Goal: Find specific page/section: Find specific page/section

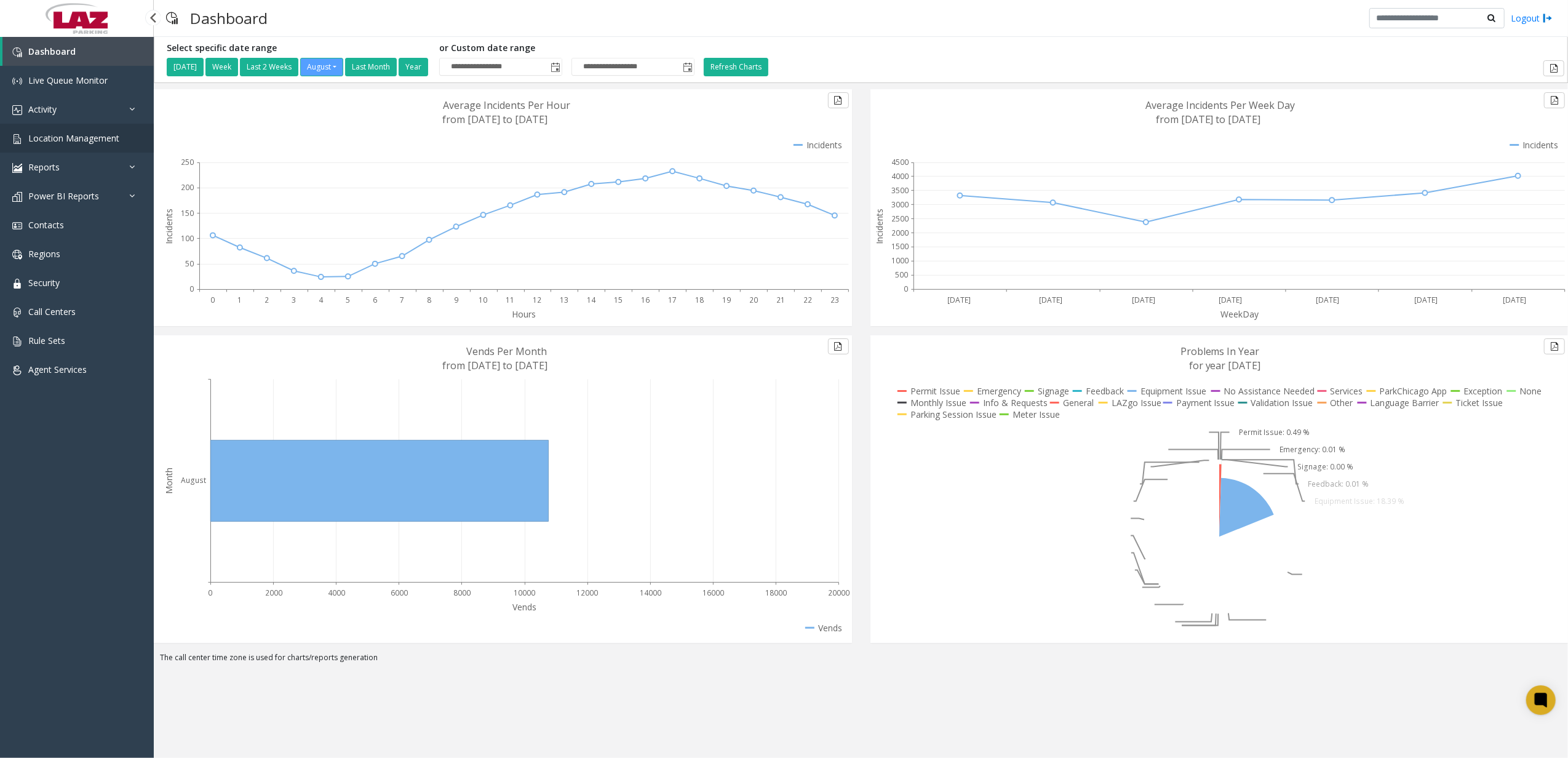
click at [102, 144] on link "Location Management" at bounding box center [76, 138] width 154 height 29
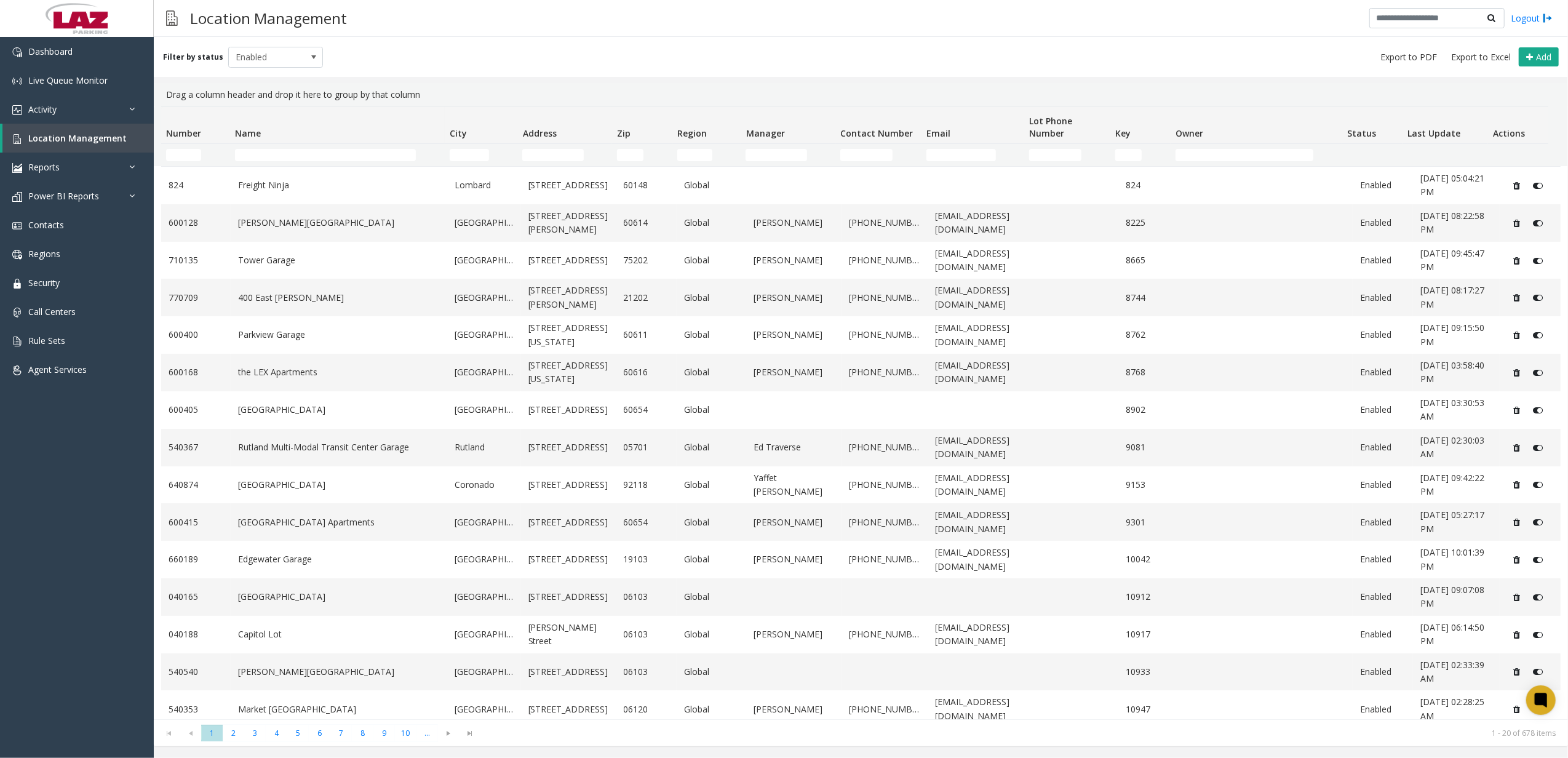
click at [281, 162] on td "Name Filter" at bounding box center [337, 155] width 214 height 22
click at [305, 144] on td "Name Filter" at bounding box center [337, 155] width 214 height 22
click at [290, 161] on input "Name Filter" at bounding box center [325, 155] width 181 height 12
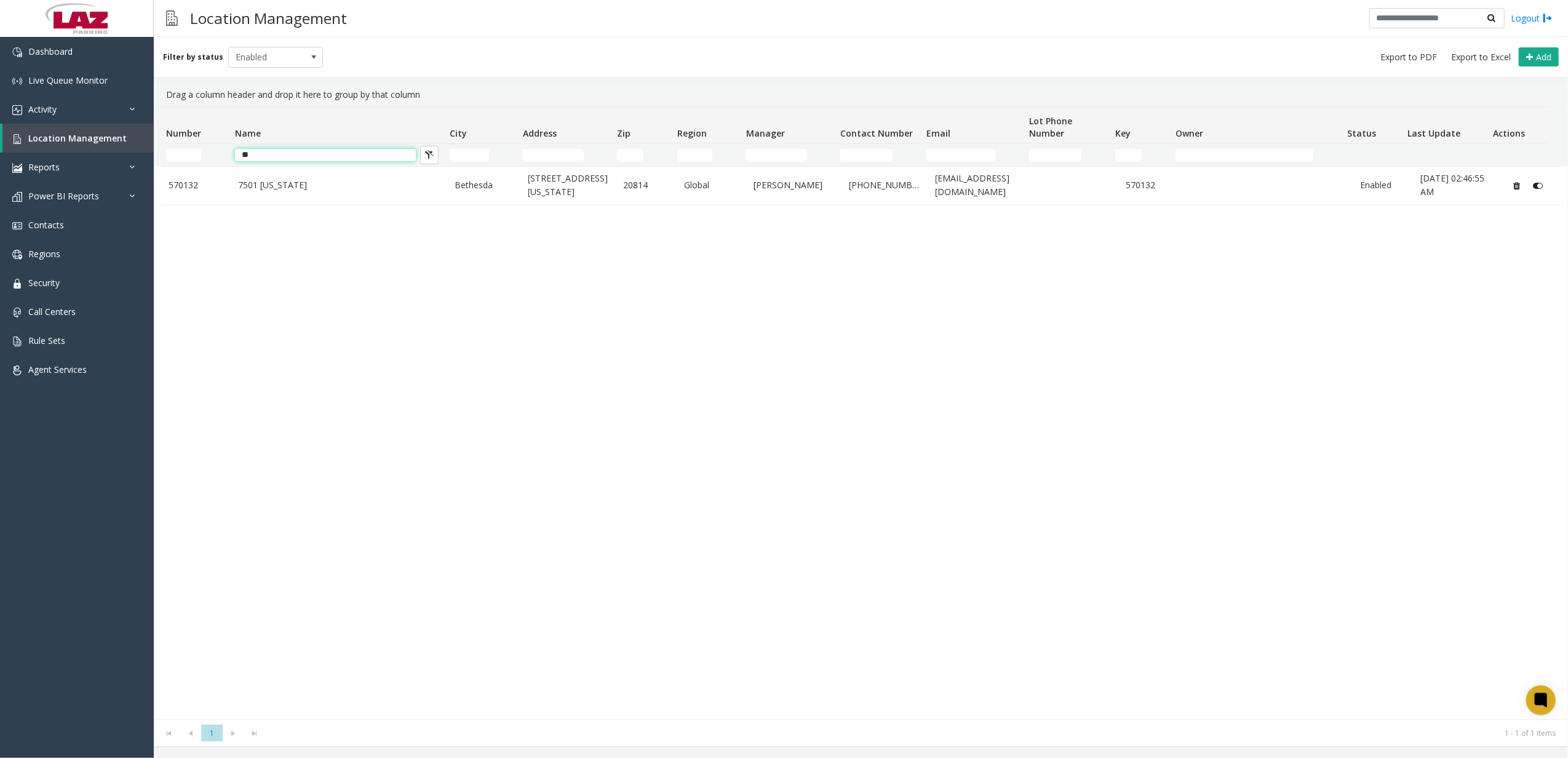
type input "*"
type input "****"
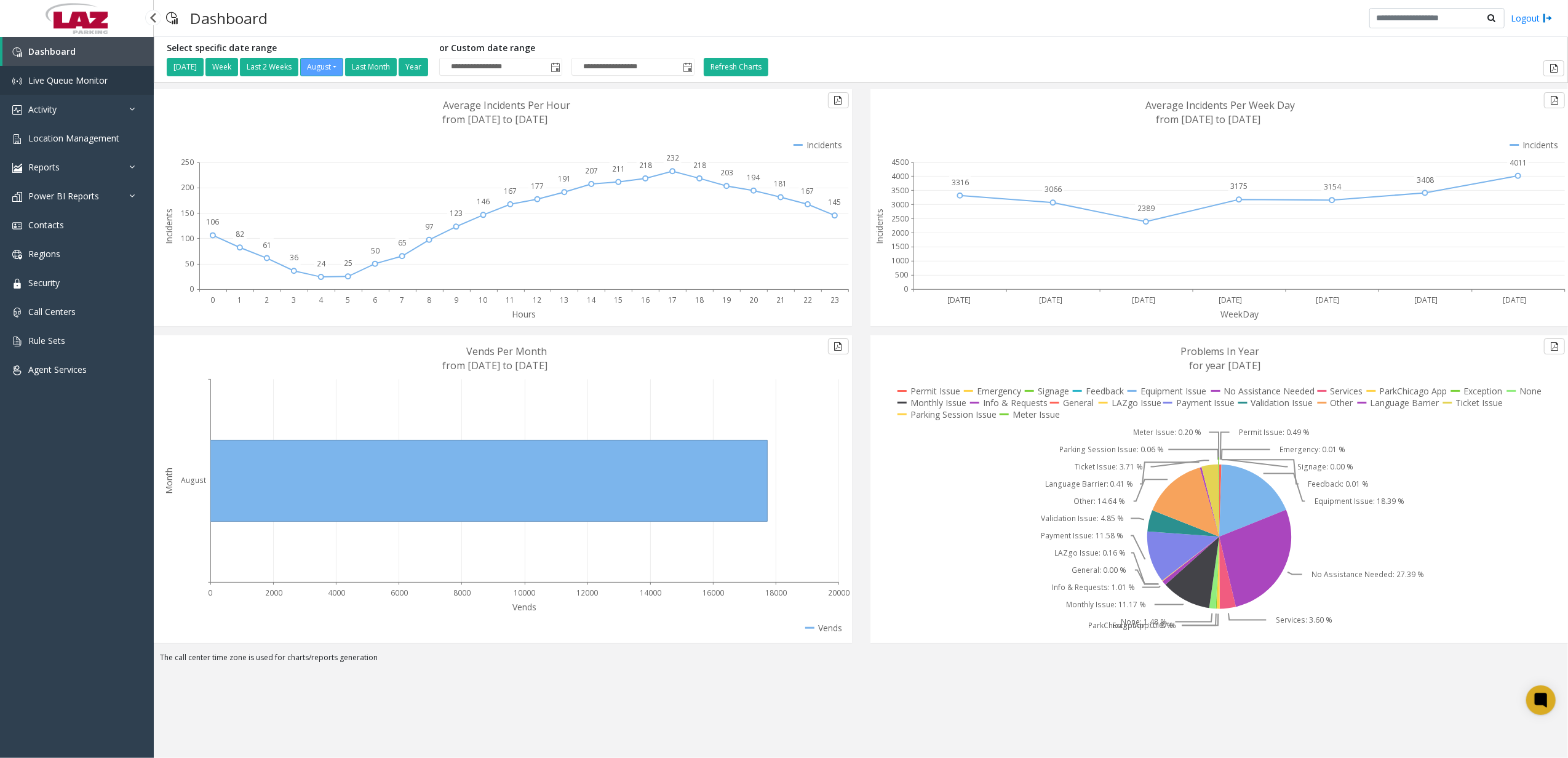
click at [102, 81] on span "Live Queue Monitor" at bounding box center [68, 80] width 79 height 12
